Goal: Communication & Community: Share content

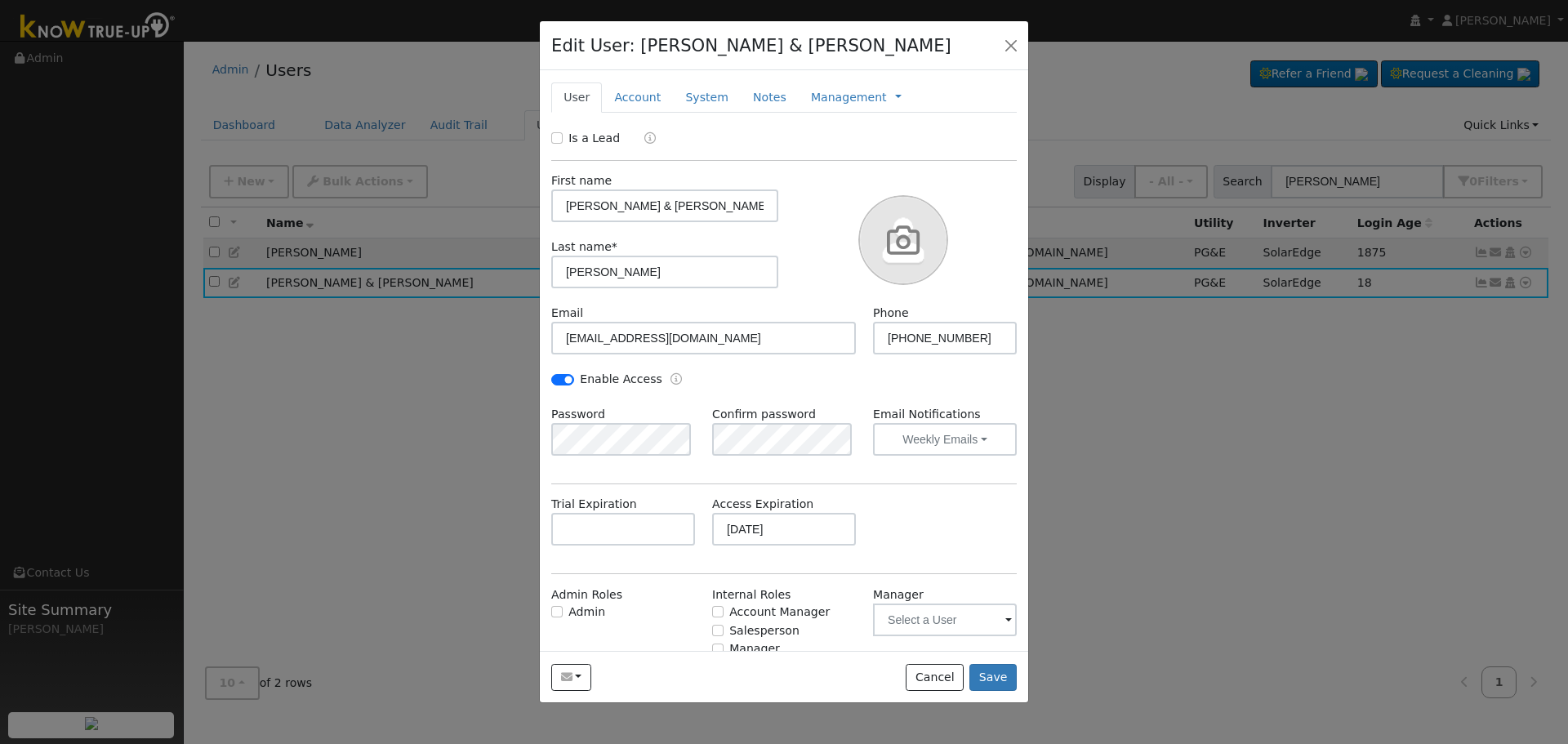
scroll to position [53, 0]
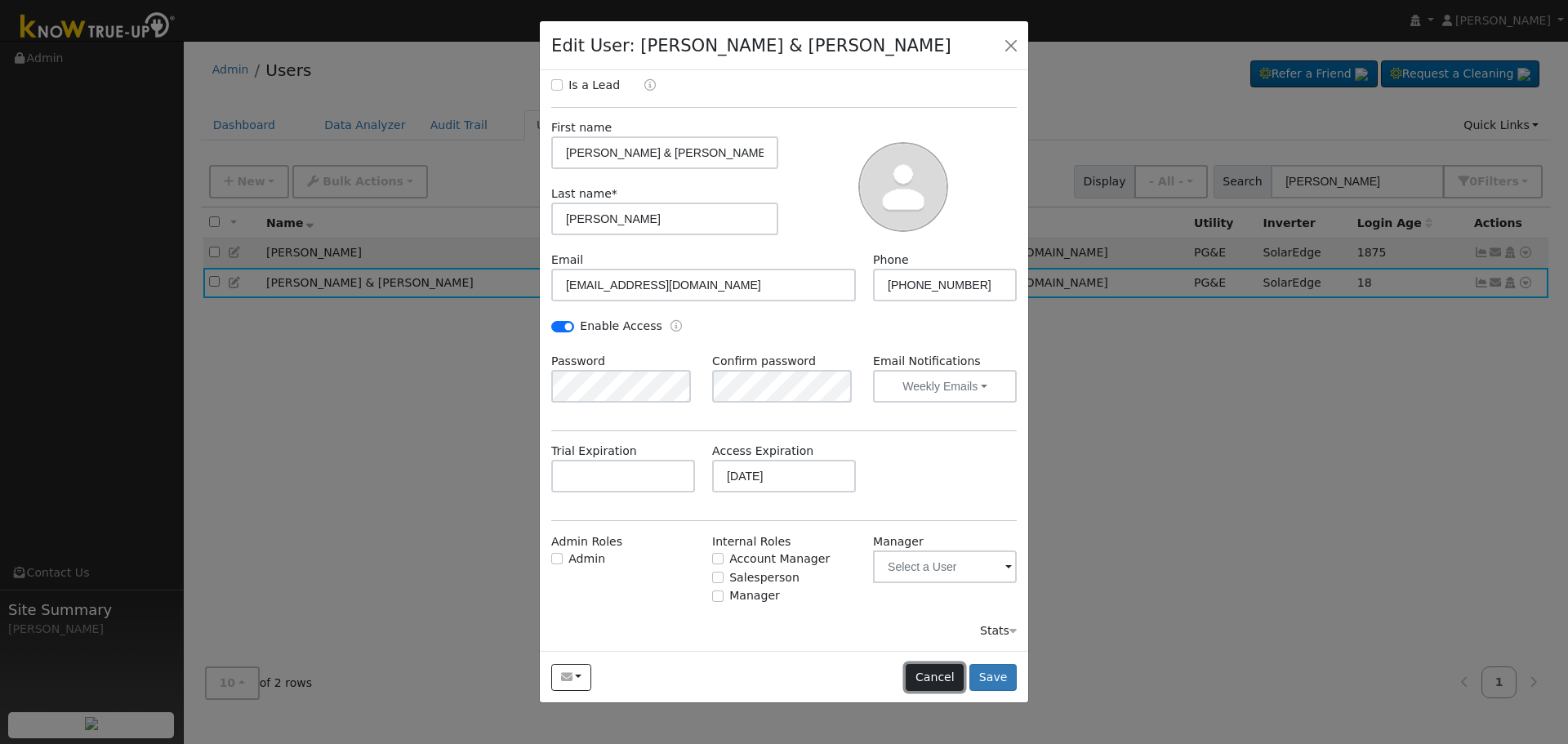
click at [932, 681] on button "Cancel" at bounding box center [934, 677] width 58 height 28
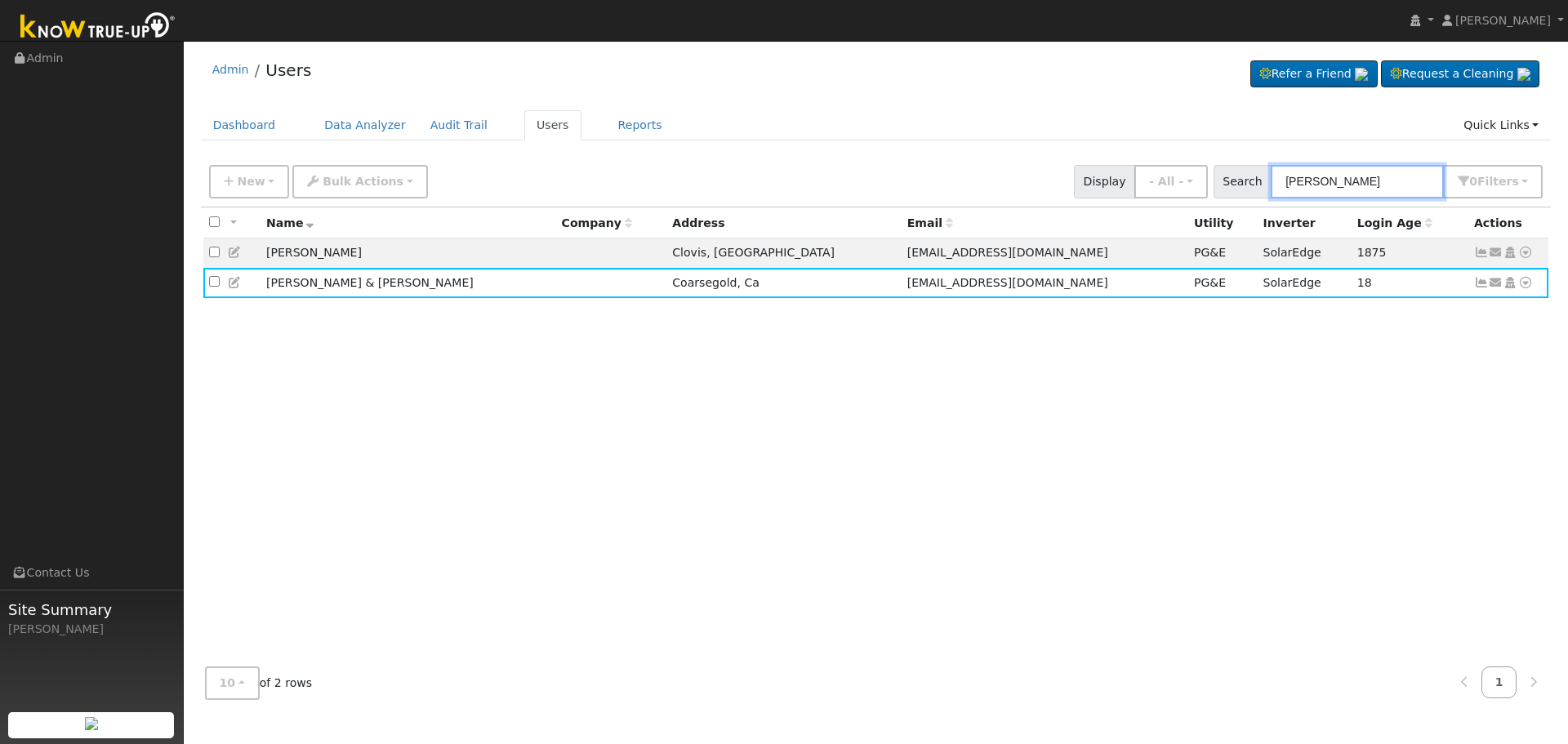
drag, startPoint x: 1357, startPoint y: 178, endPoint x: 796, endPoint y: 176, distance: 561.0
click at [796, 176] on div "New Add User Quick Add Quick Connect Quick Convert Lead Bulk Actions Send Email…" at bounding box center [876, 179] width 1340 height 39
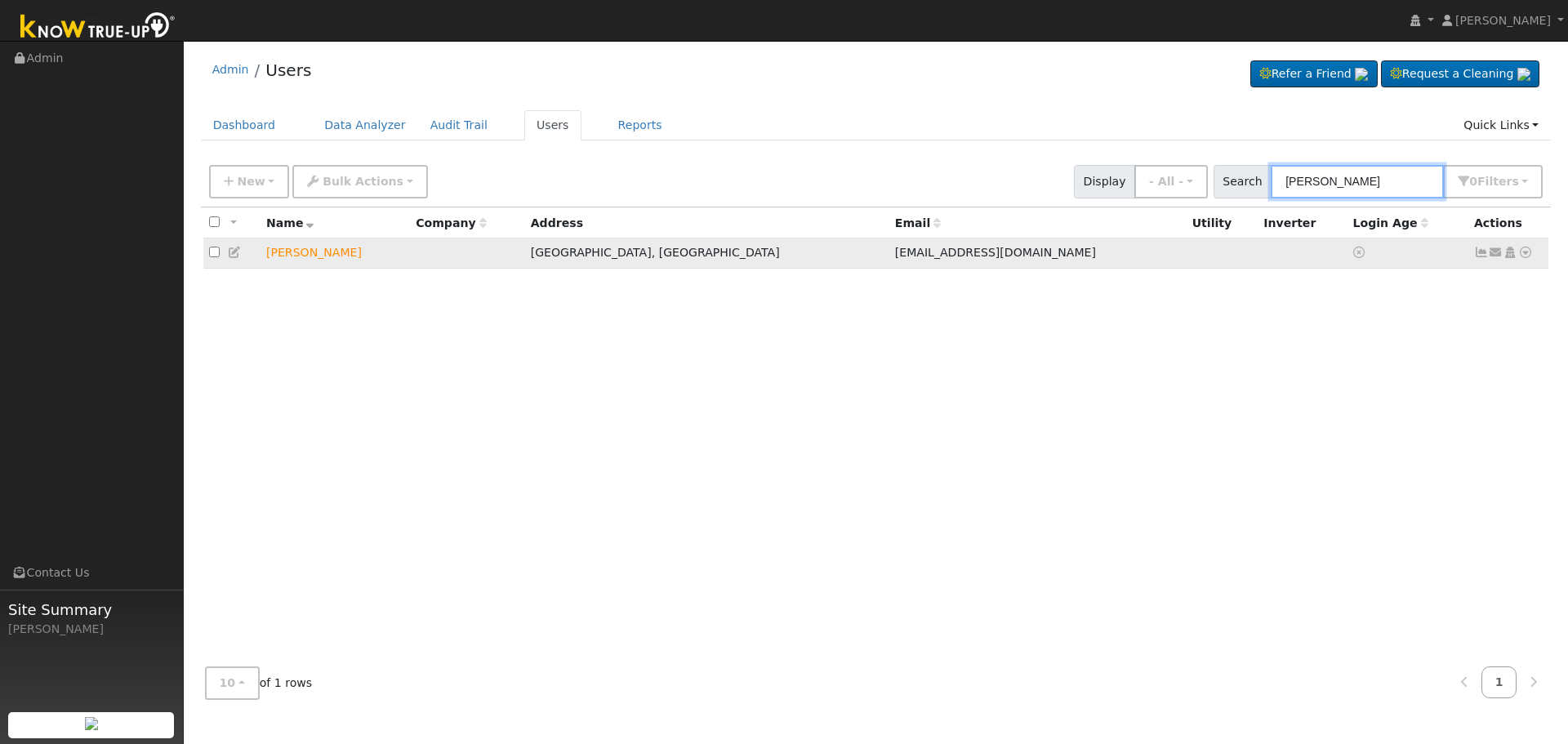
type input "[PERSON_NAME]"
click at [1489, 251] on icon at bounding box center [1495, 252] width 14 height 12
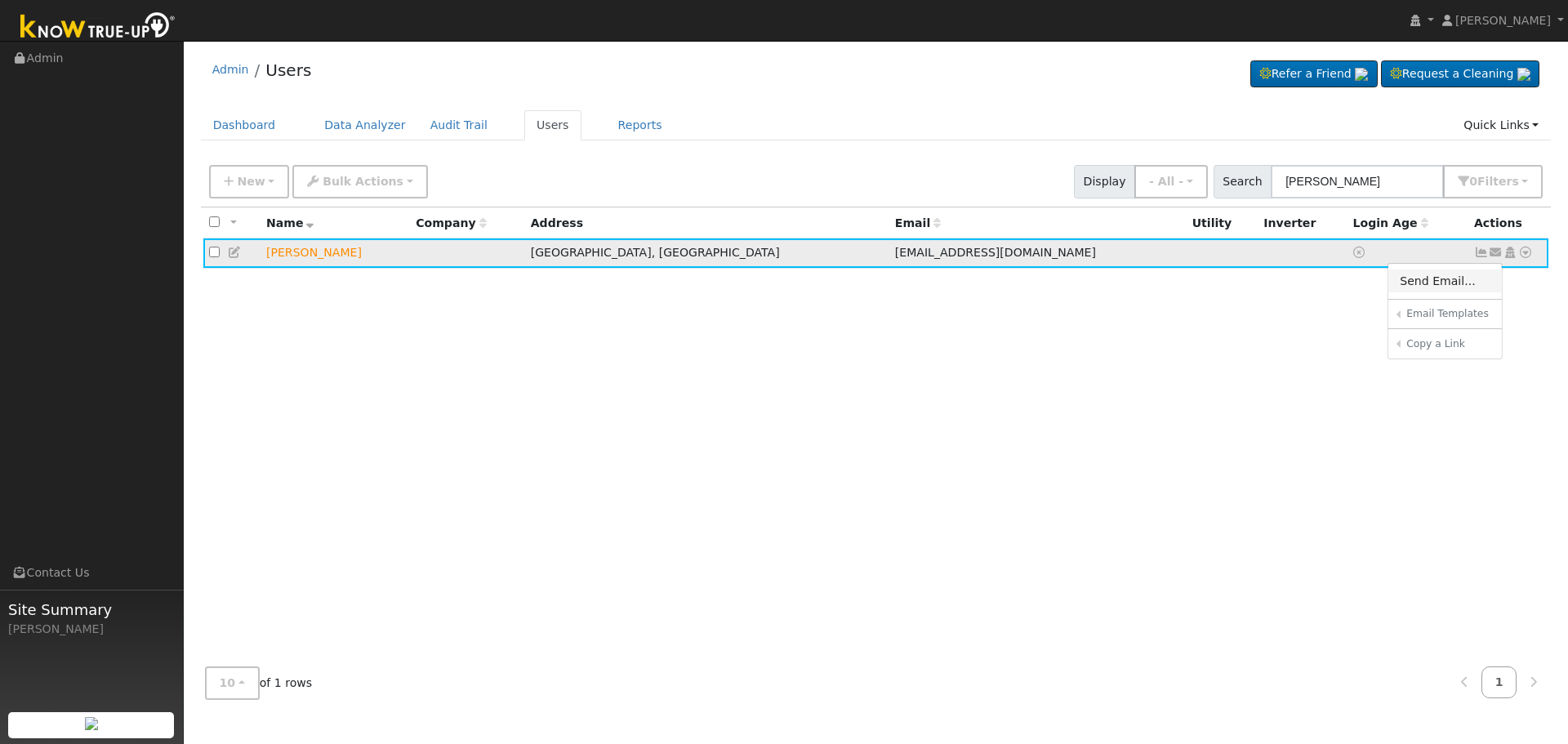
click at [1424, 284] on link "Send Email..." at bounding box center [1445, 281] width 113 height 23
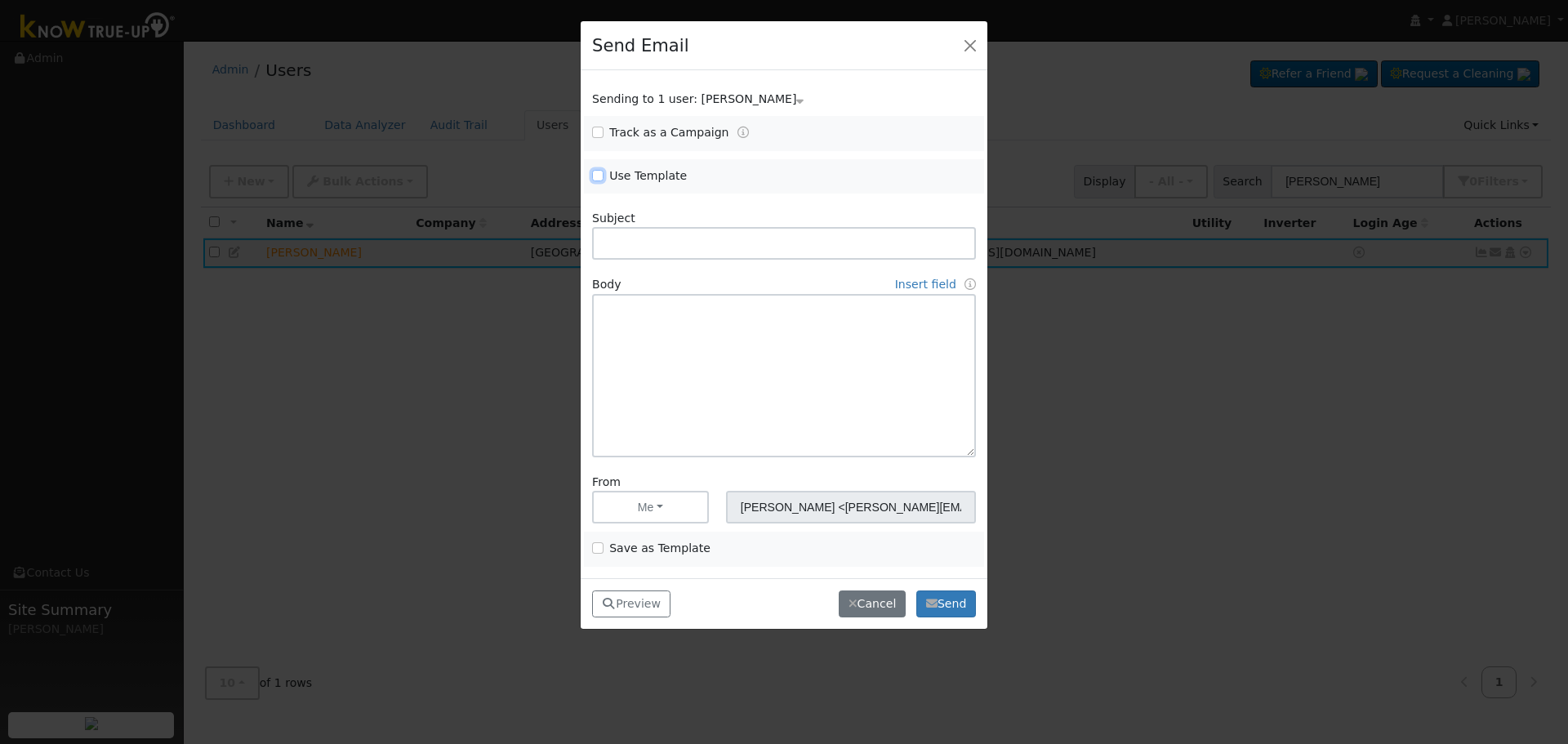
click at [600, 174] on input "Use Template" at bounding box center [598, 176] width 12 height 12
checkbox input "true"
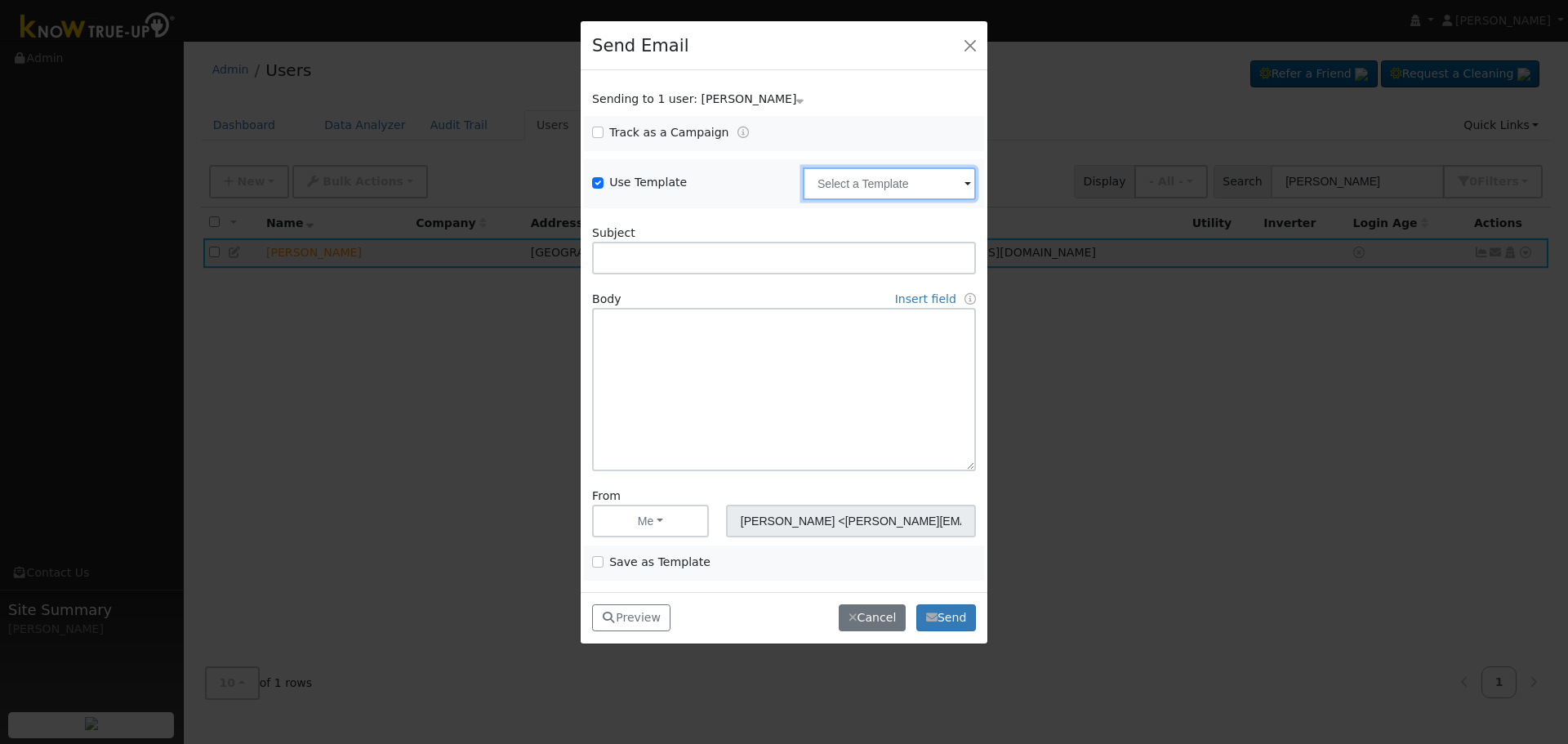
click at [930, 185] on input "text" at bounding box center [889, 184] width 173 height 33
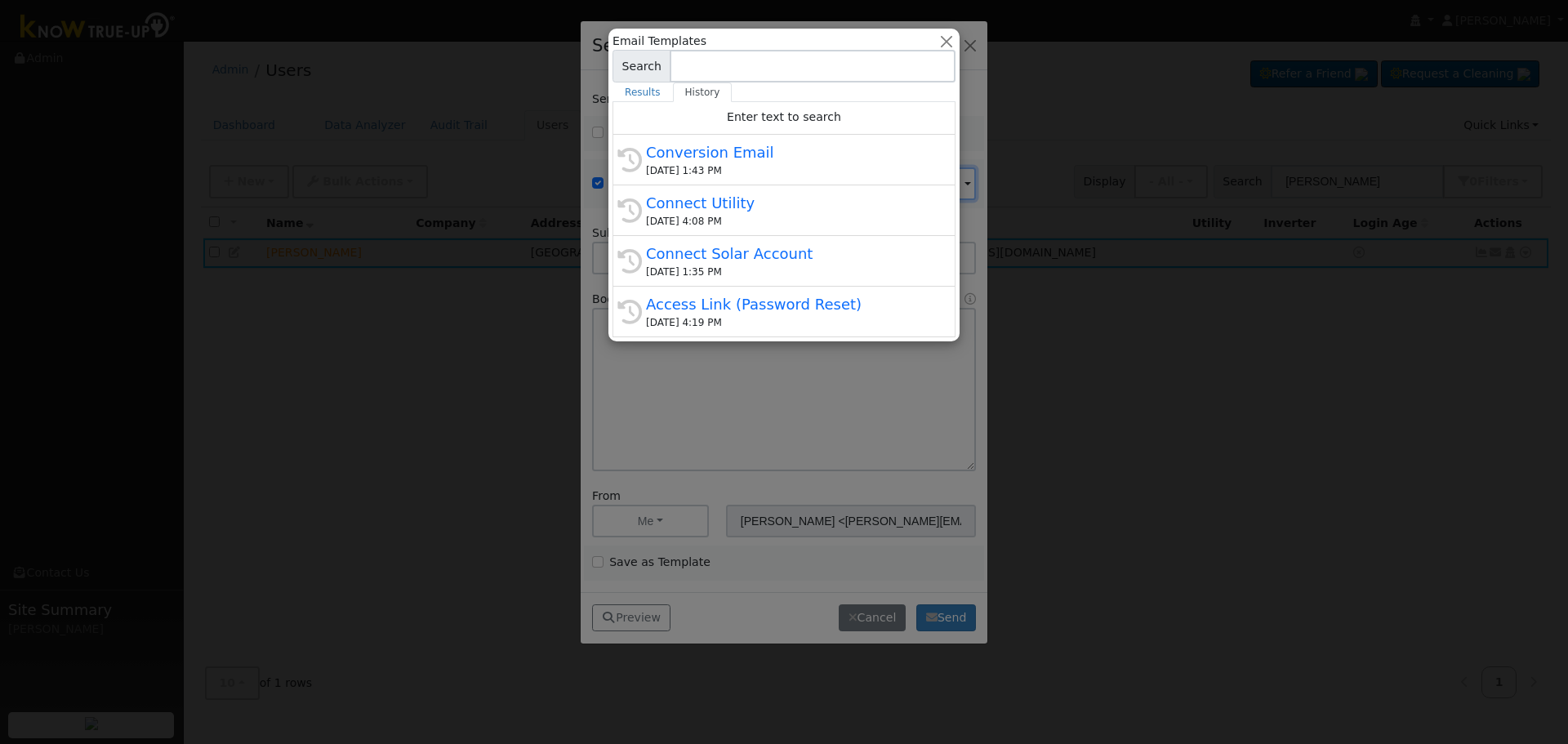
click at [729, 170] on div "[DATE] 1:43 PM" at bounding box center [791, 170] width 290 height 14
type input "Conversion Email"
type input "Connect Your Utility Account"
type textarea "Dear {user_fname}, The first step is to connect your electric utility account. …"
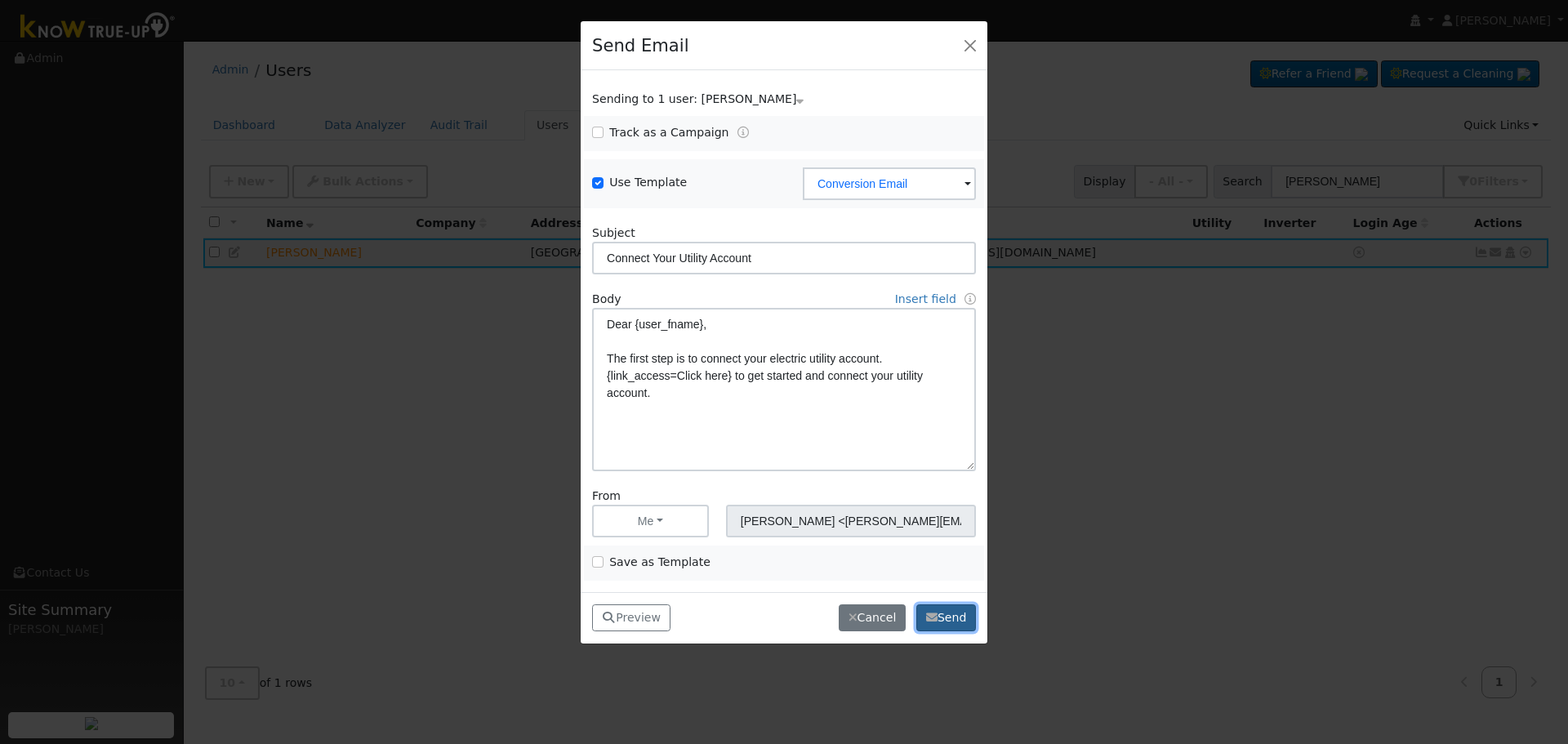
click at [951, 617] on button "Send" at bounding box center [946, 617] width 60 height 28
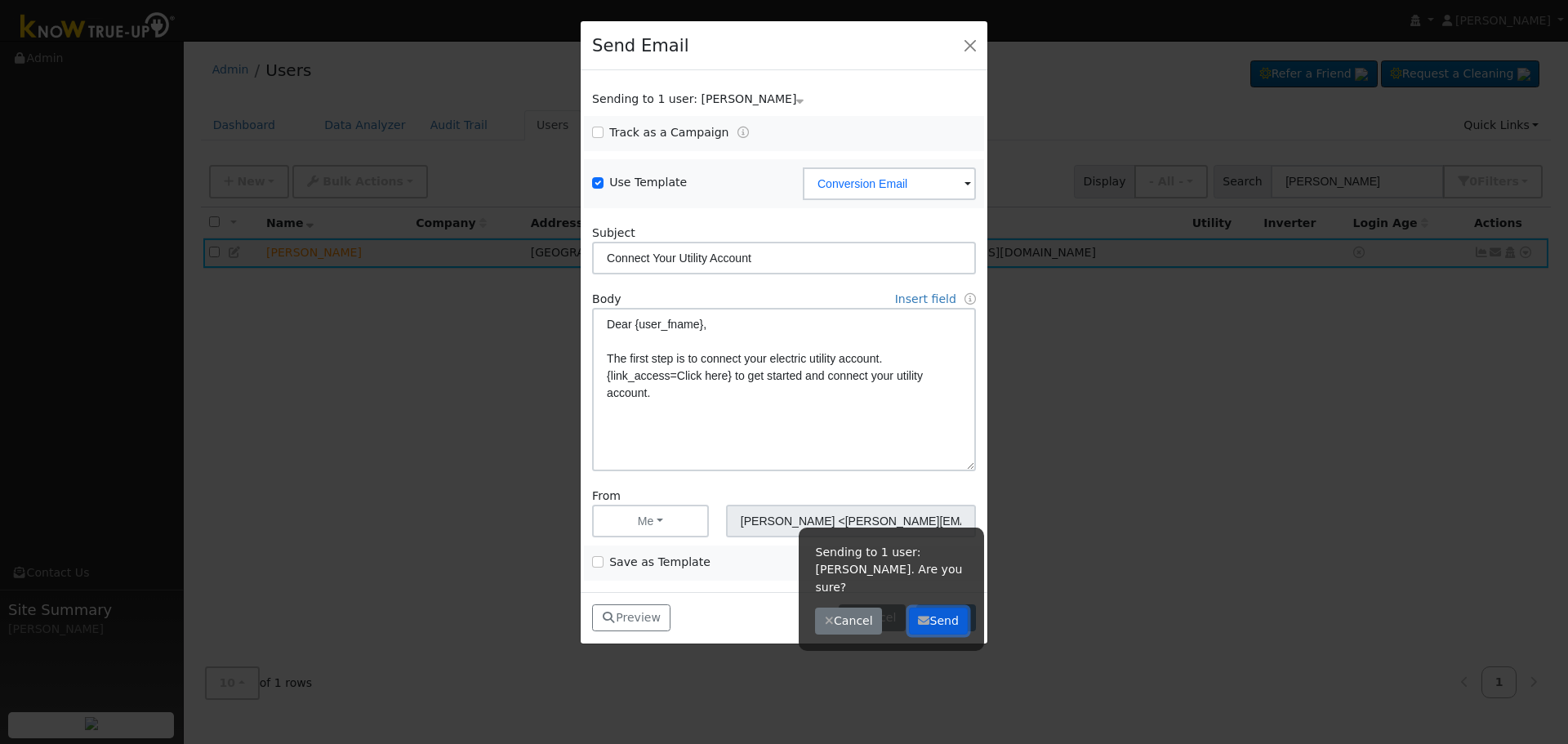
click at [934, 608] on button "Send" at bounding box center [938, 621] width 60 height 28
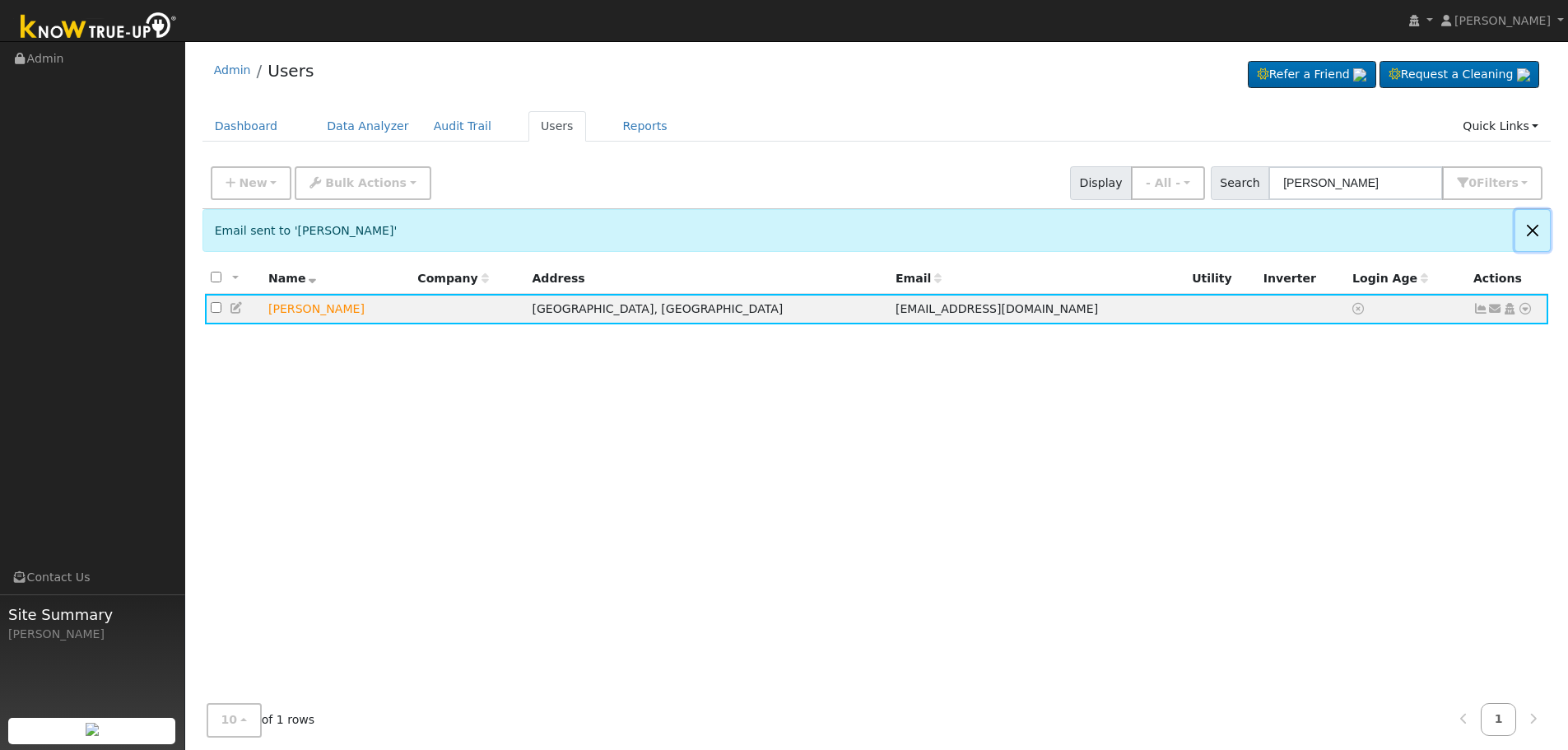
click at [1542, 228] on button "Close" at bounding box center [1533, 231] width 35 height 41
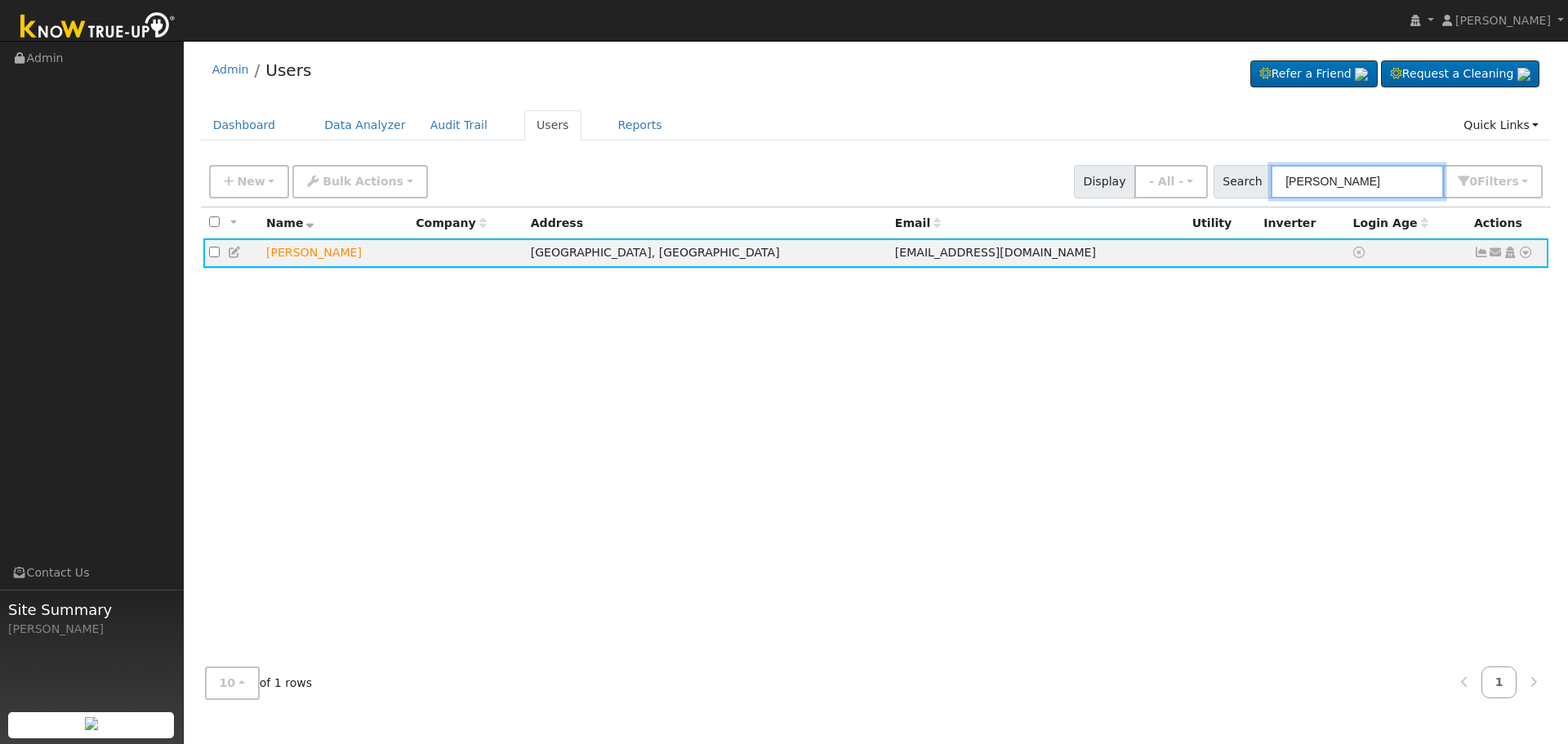
drag, startPoint x: 1188, startPoint y: 182, endPoint x: 853, endPoint y: 204, distance: 335.7
click at [851, 203] on div "New Add User Quick Add Quick Connect Quick Convert Lead Bulk Actions Send Email…" at bounding box center [876, 182] width 1351 height 50
